Goal: Transaction & Acquisition: Purchase product/service

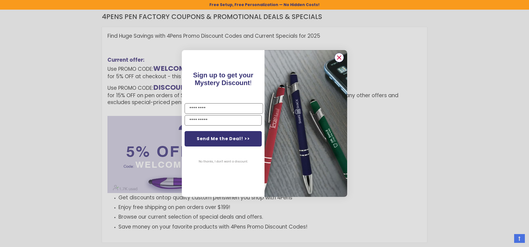
click at [338, 58] on circle "Close dialog" at bounding box center [339, 57] width 8 height 8
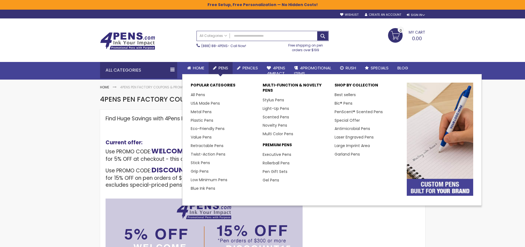
click at [223, 67] on span "Pens" at bounding box center [223, 68] width 10 height 6
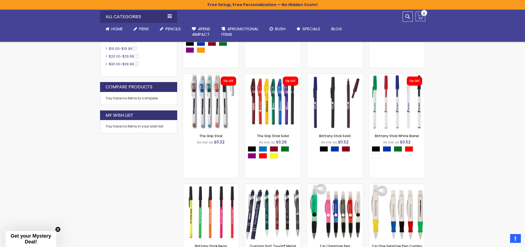
scroll to position [468, 0]
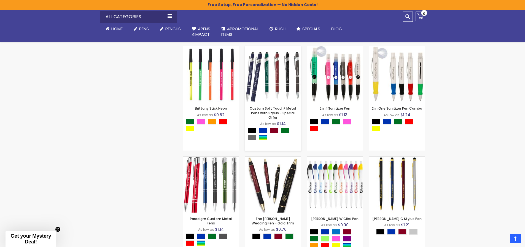
click at [277, 92] on div "- *** + Add to Cart" at bounding box center [273, 93] width 56 height 10
click at [279, 112] on link "Custom Soft Touch® Metal Pens with Stylus - Special Offer" at bounding box center [272, 112] width 46 height 13
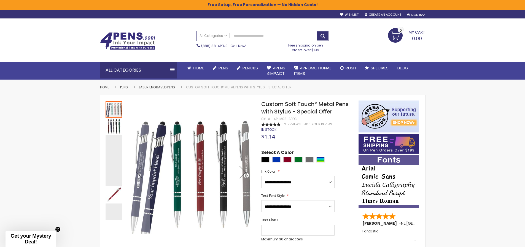
scroll to position [55, 0]
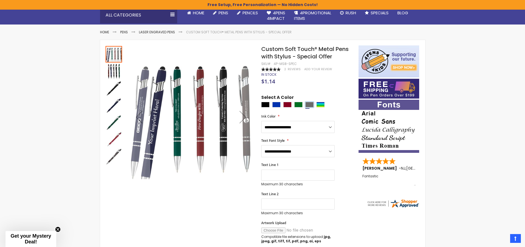
click at [308, 105] on div "Grey" at bounding box center [309, 105] width 8 height 6
type input "****"
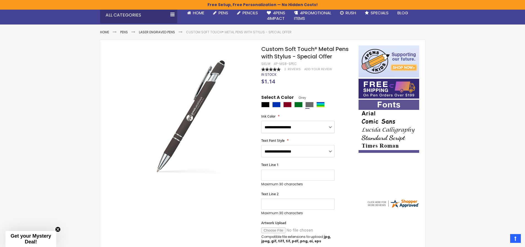
select select "****"
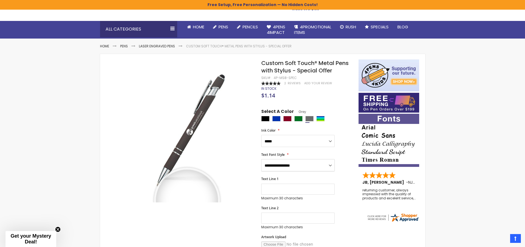
scroll to position [0, 0]
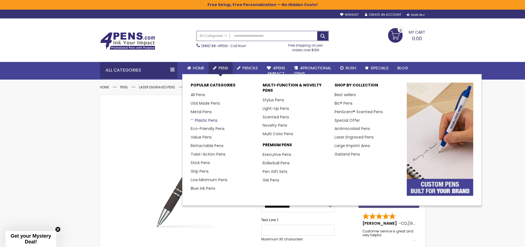
click at [210, 119] on link "Plastic Pens" at bounding box center [204, 121] width 27 height 6
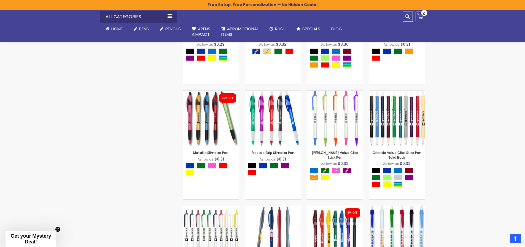
scroll to position [578, 0]
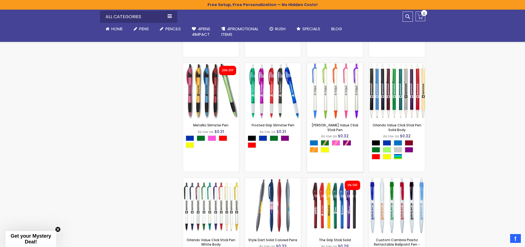
click at [313, 150] on div "Select A Color" at bounding box center [336, 147] width 53 height 14
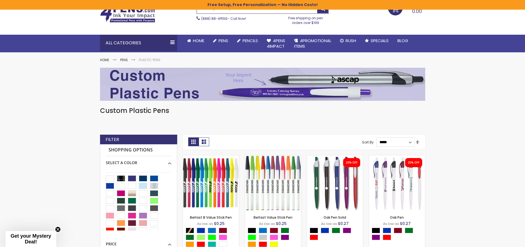
scroll to position [0, 0]
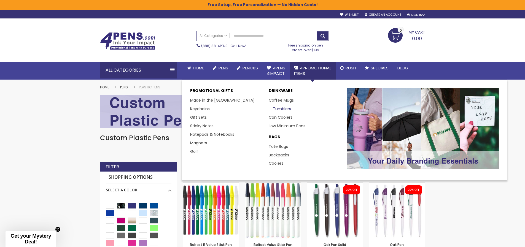
click at [283, 109] on link "Tumblers" at bounding box center [279, 109] width 22 height 6
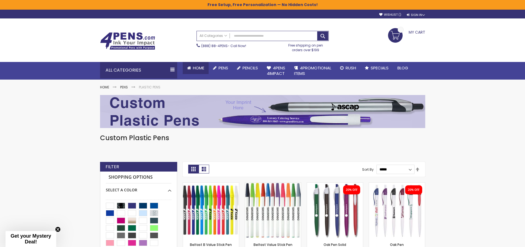
click at [197, 65] on span "Home" at bounding box center [198, 68] width 11 height 6
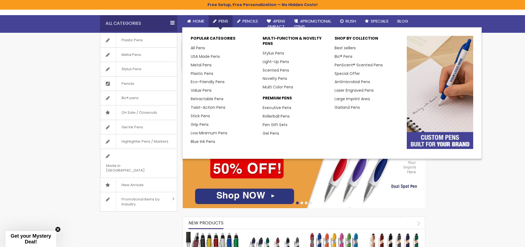
scroll to position [83, 0]
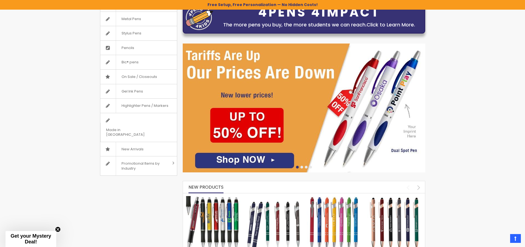
click at [400, 26] on link "Click to Learn More." at bounding box center [390, 24] width 48 height 7
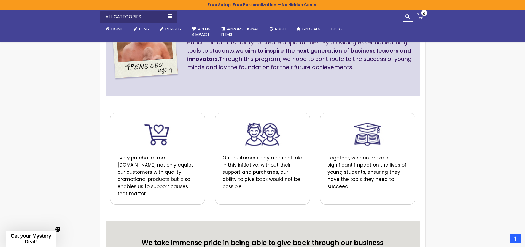
scroll to position [220, 0]
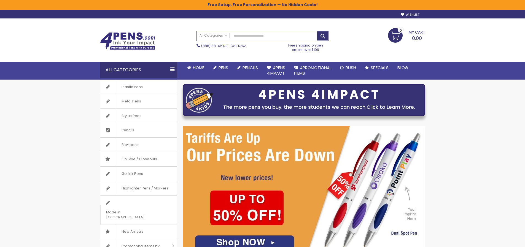
scroll to position [83, 0]
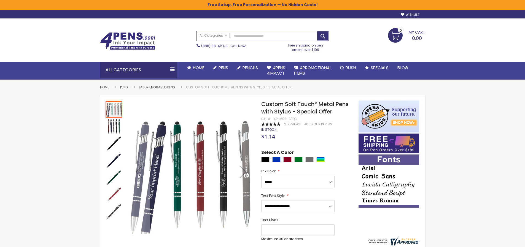
select select "****"
